Goal: Task Accomplishment & Management: Manage account settings

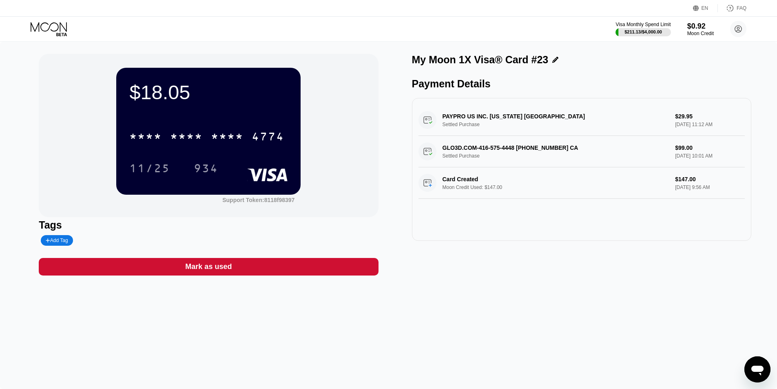
click at [51, 31] on icon at bounding box center [50, 29] width 38 height 14
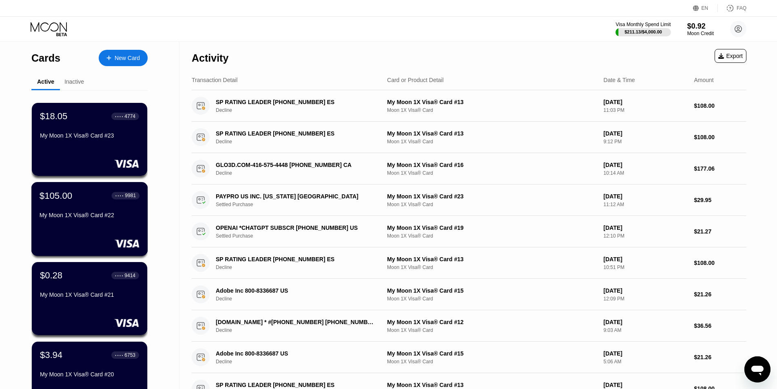
click at [88, 206] on div "$105.00 ● ● ● ● 9981 My Moon 1X Visa® Card #22" at bounding box center [90, 205] width 100 height 31
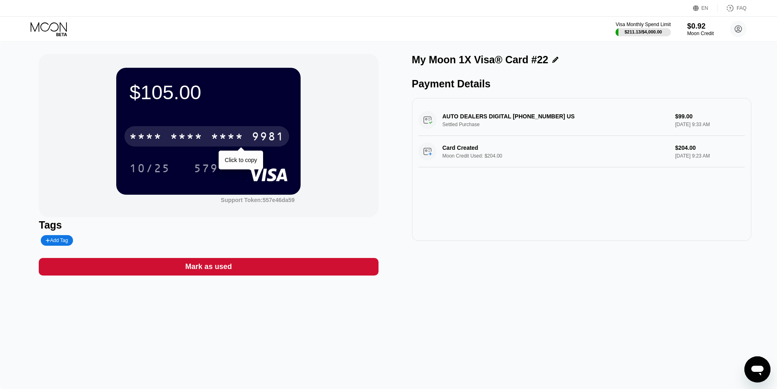
click at [247, 134] on div "* * * * * * * * * * * * 9981" at bounding box center [206, 136] width 165 height 20
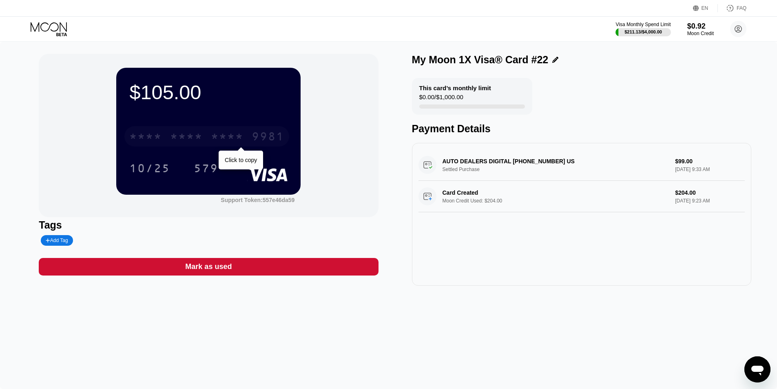
click at [263, 144] on div "9981" at bounding box center [268, 137] width 33 height 13
